Goal: Information Seeking & Learning: Learn about a topic

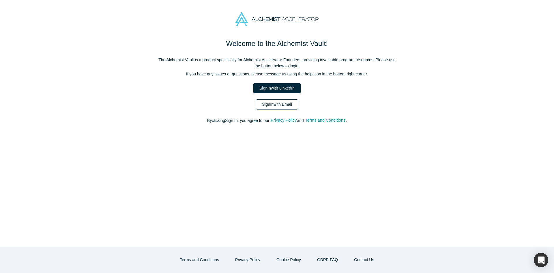
click at [292, 102] on link "Sign In with Email" at bounding box center [277, 104] width 42 height 10
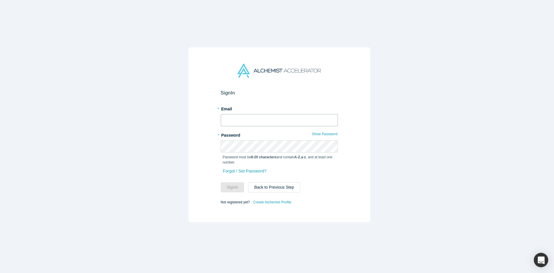
click at [252, 114] on input "text" at bounding box center [279, 120] width 117 height 12
type input "[EMAIL_ADDRESS][DOMAIN_NAME]"
click at [221, 182] on button "Sign In" at bounding box center [233, 187] width 24 height 10
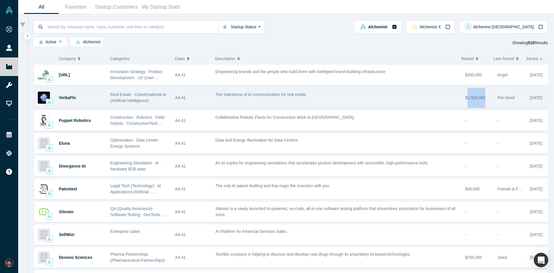
drag, startPoint x: 463, startPoint y: 99, endPoint x: 479, endPoint y: 100, distance: 15.9
click at [479, 100] on span "$2,500,000" at bounding box center [475, 97] width 20 height 5
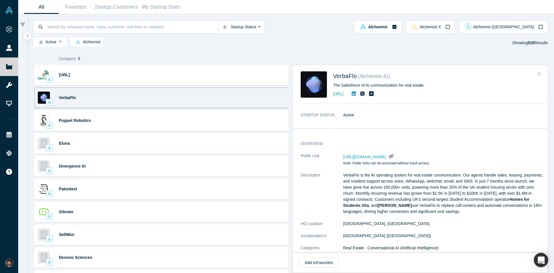
click at [541, 75] on button "Close" at bounding box center [539, 73] width 9 height 9
